Goal: Information Seeking & Learning: Learn about a topic

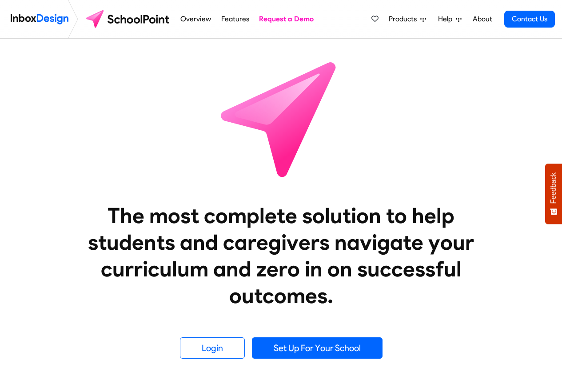
click at [411, 19] on span "Products" at bounding box center [404, 19] width 32 height 11
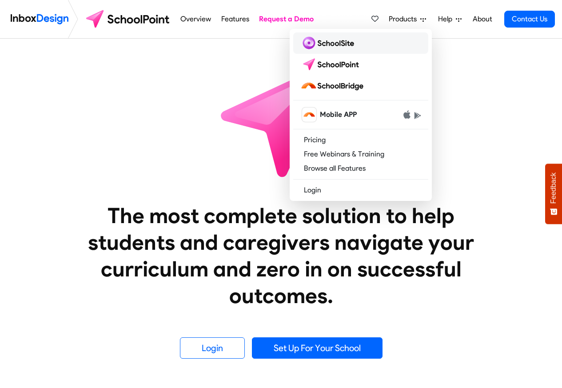
click at [323, 45] on img at bounding box center [328, 43] width 57 height 14
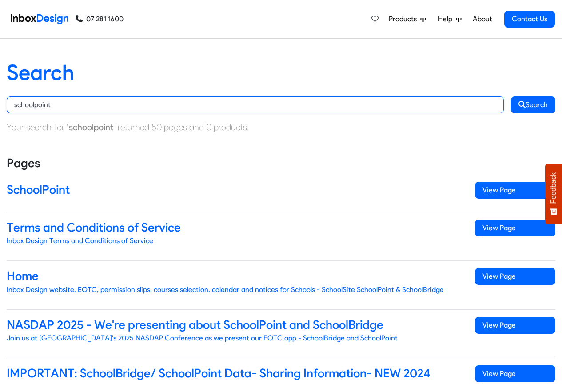
click at [87, 105] on input "schoolpoint" at bounding box center [255, 104] width 497 height 17
paste input "Inbox Design - SchoolSite SchoolPoint & SchoolBridge"
type input "Inbox Design - SchoolSite SchoolPoint & SchoolBridge"
click at [511, 96] on button "Search" at bounding box center [533, 104] width 44 height 17
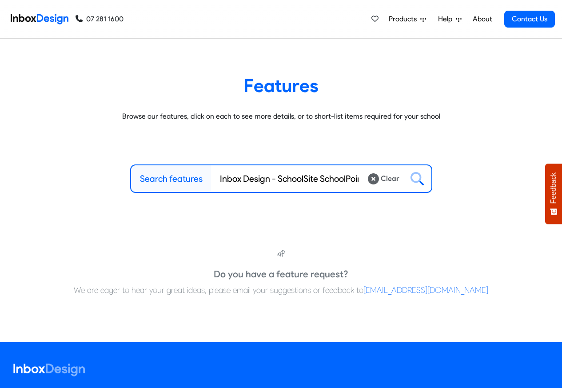
click at [528, 103] on article "Features Browse our features, click on each to see more details, or to short-li…" at bounding box center [281, 98] width 548 height 48
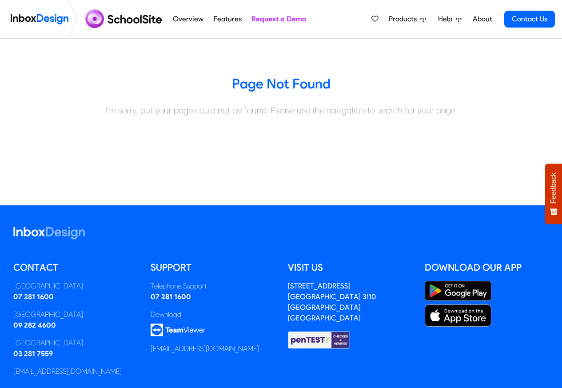
scroll to position [99, 0]
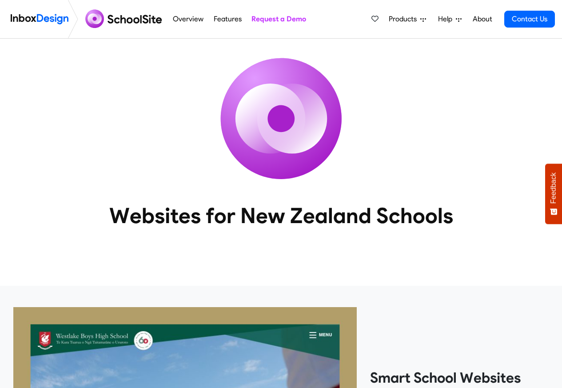
click at [179, 20] on link "Overview" at bounding box center [188, 19] width 36 height 18
click at [187, 20] on link "Overview" at bounding box center [188, 19] width 36 height 18
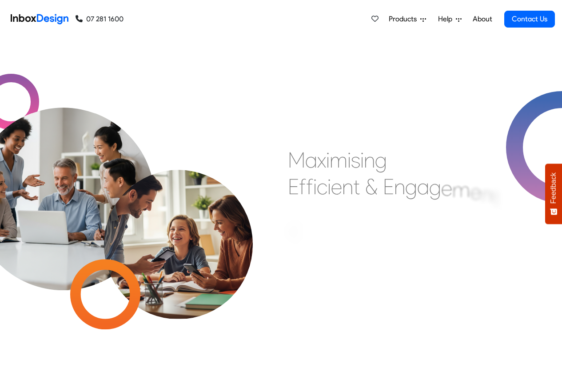
click at [409, 20] on span "Products" at bounding box center [404, 19] width 32 height 11
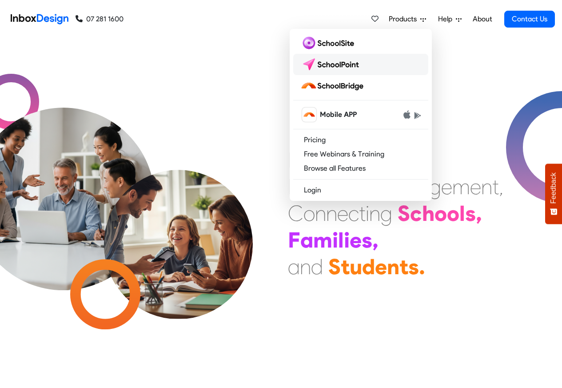
click at [332, 63] on img at bounding box center [331, 64] width 63 height 14
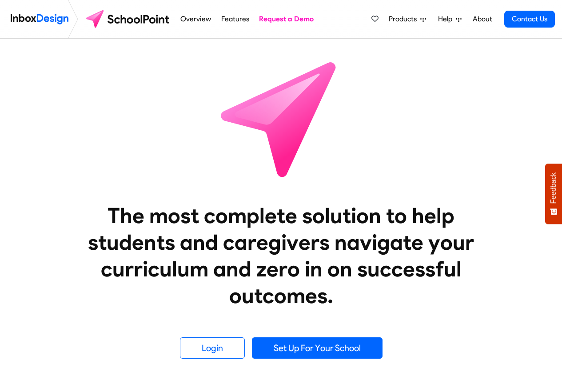
click at [432, 20] on li "Help Support Portal Email Support Online Chat - LIVE Tauranga 07 281 1600 Auckl…" at bounding box center [450, 19] width 36 height 18
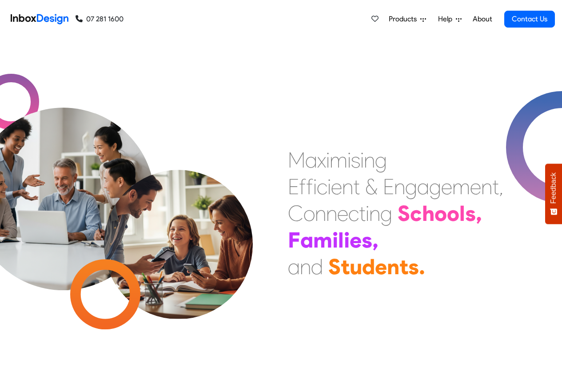
click at [100, 105] on div "M a x i m i s i n g E f f i c i e n t & E n g a g e m e n t , C o n n e c t i n…" at bounding box center [281, 213] width 562 height 349
click at [483, 20] on link "About" at bounding box center [482, 19] width 24 height 18
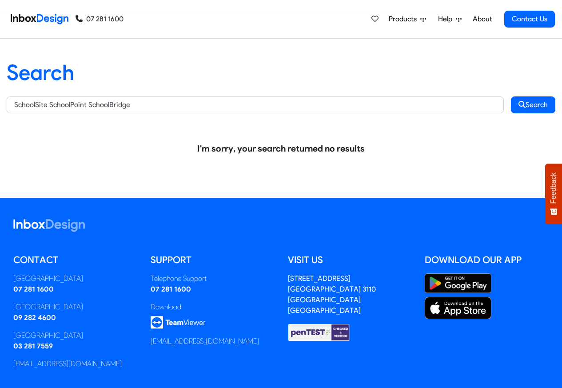
click at [496, 279] on link at bounding box center [486, 283] width 124 height 20
